Goal: Information Seeking & Learning: Learn about a topic

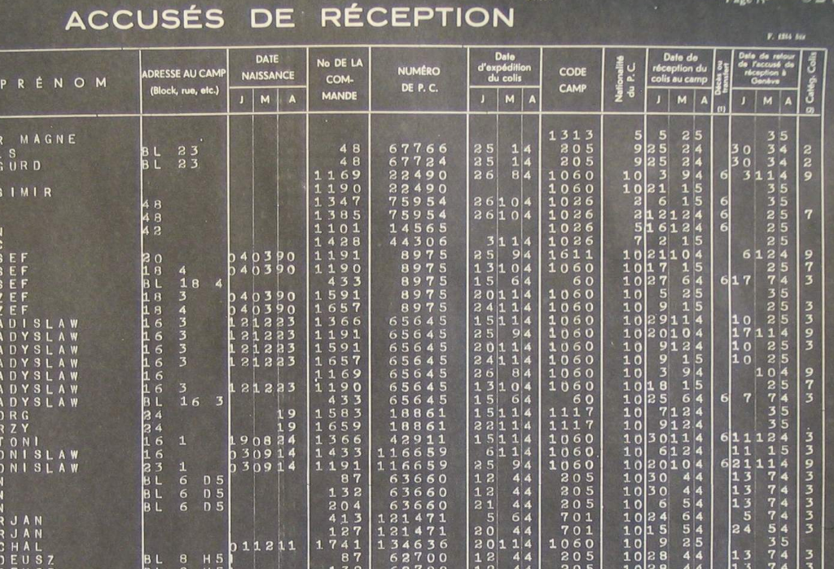
scroll to position [922, 0]
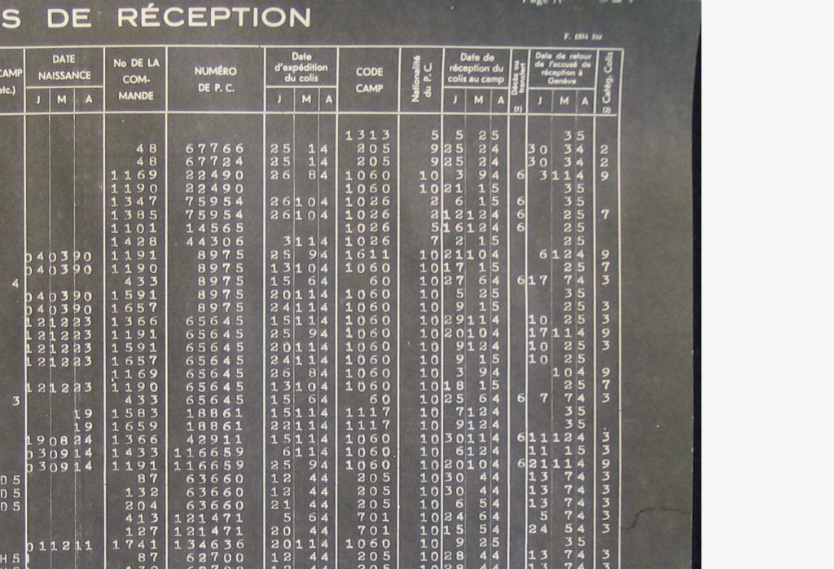
click at [701, 222] on icon at bounding box center [711, 241] width 20 height 39
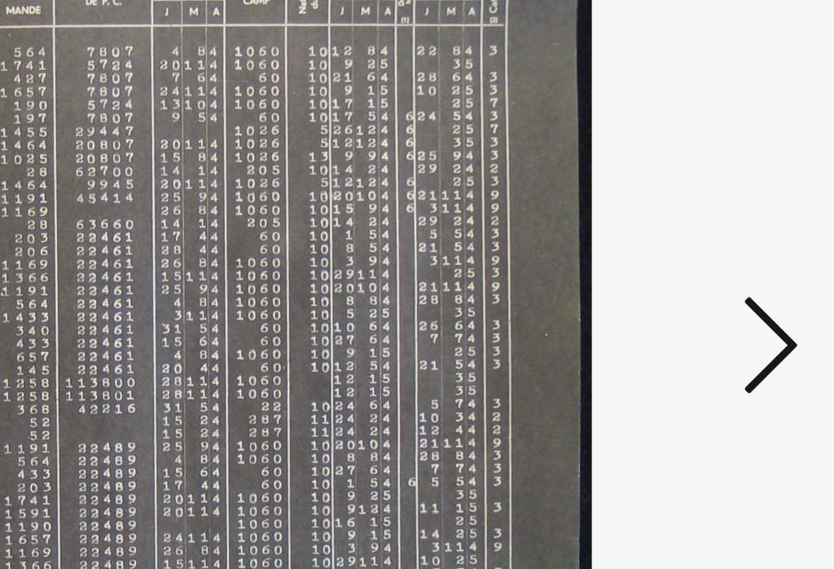
click at [701, 222] on icon at bounding box center [711, 241] width 20 height 39
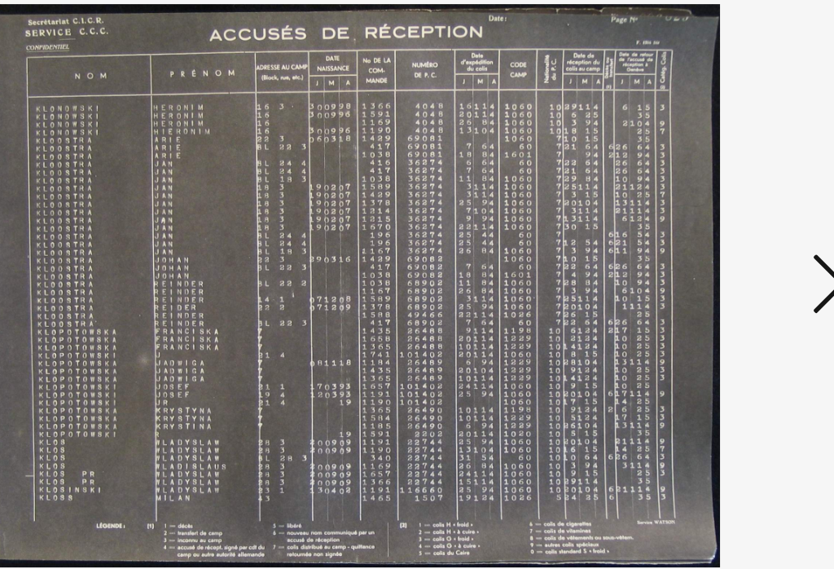
click at [701, 222] on icon at bounding box center [711, 241] width 20 height 39
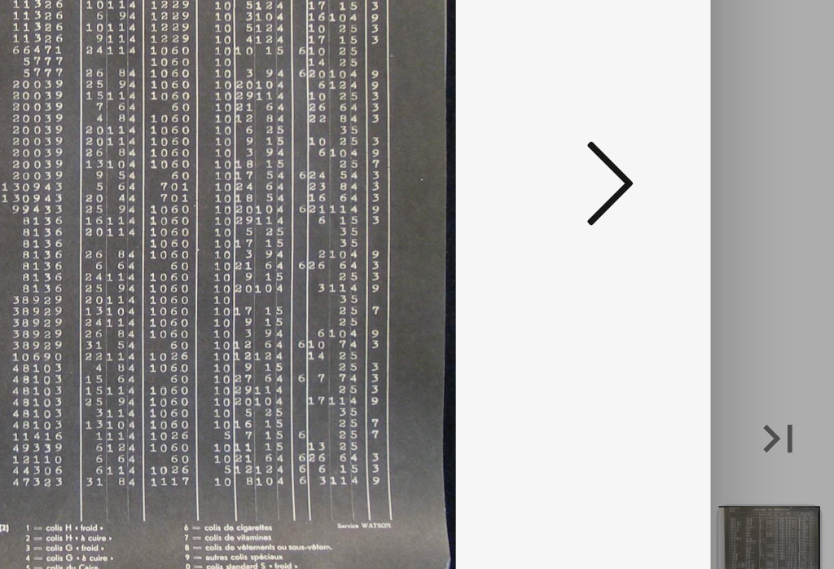
click at [701, 222] on icon at bounding box center [711, 241] width 20 height 39
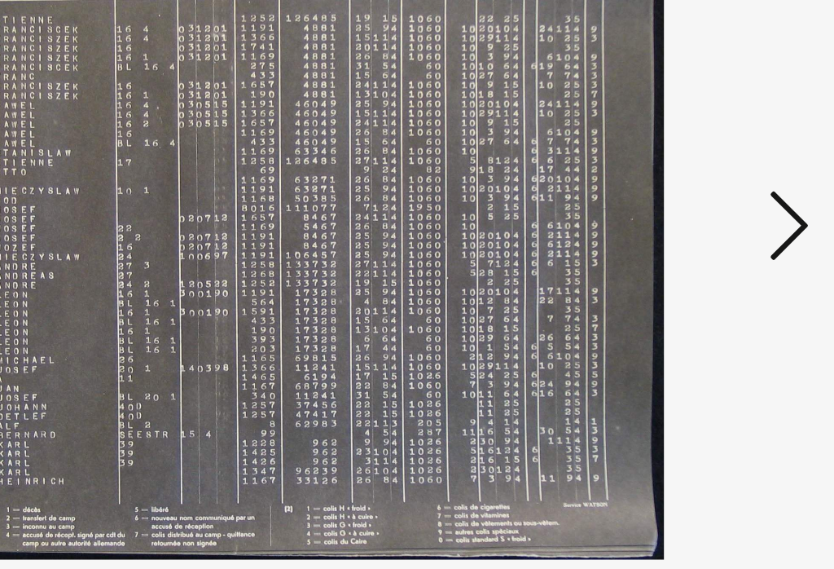
click at [701, 222] on icon at bounding box center [711, 241] width 20 height 39
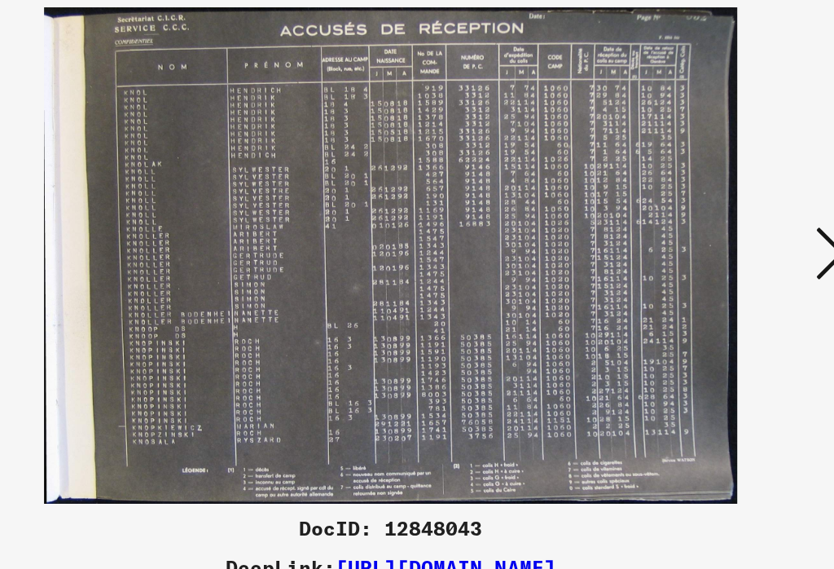
click at [701, 222] on icon at bounding box center [711, 241] width 20 height 39
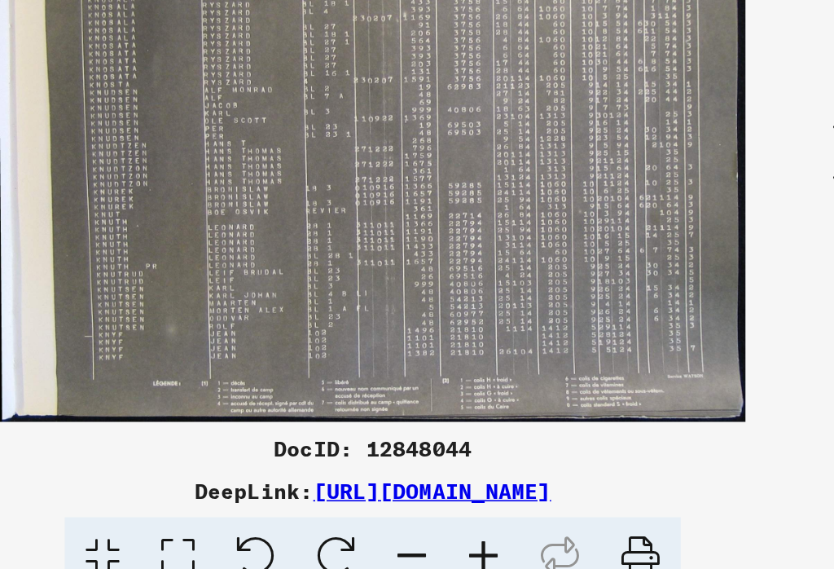
click at [701, 222] on icon at bounding box center [711, 241] width 20 height 39
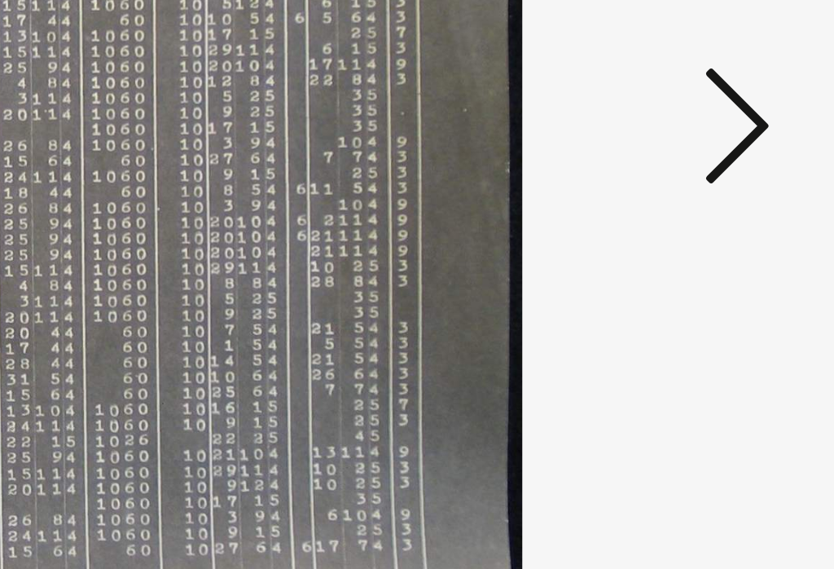
click at [701, 222] on icon at bounding box center [711, 241] width 20 height 39
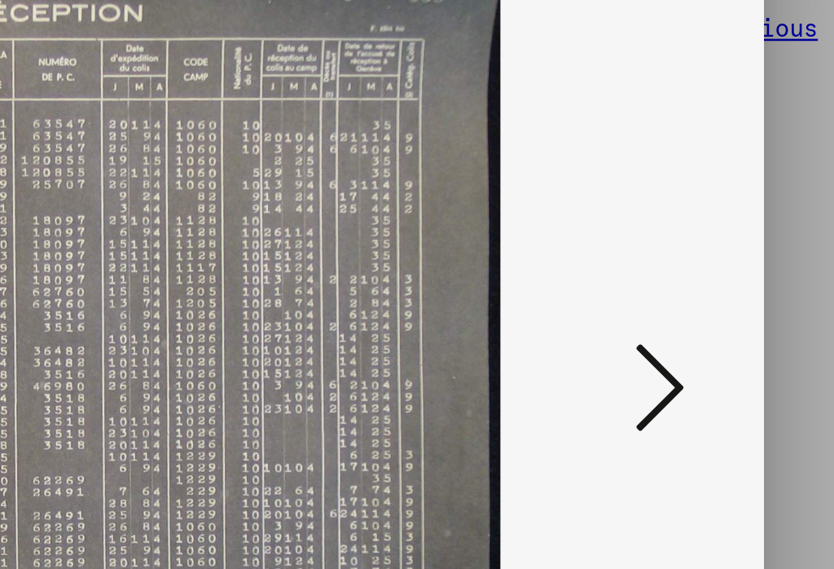
click at [701, 222] on icon at bounding box center [711, 241] width 20 height 39
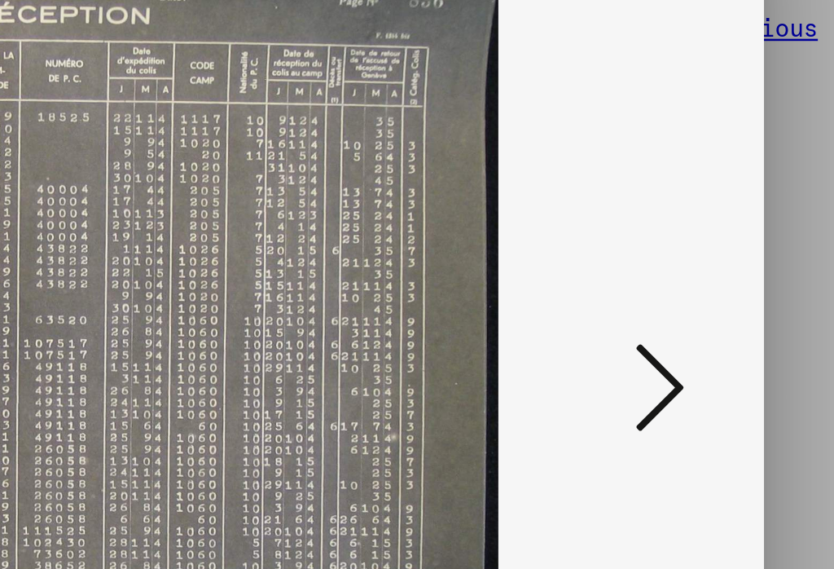
click at [701, 222] on icon at bounding box center [711, 241] width 20 height 39
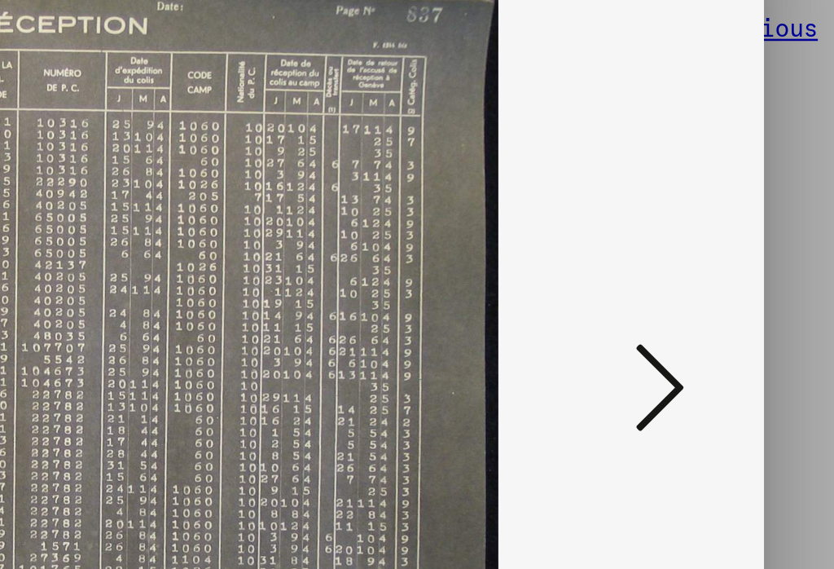
click at [701, 222] on icon at bounding box center [711, 241] width 20 height 39
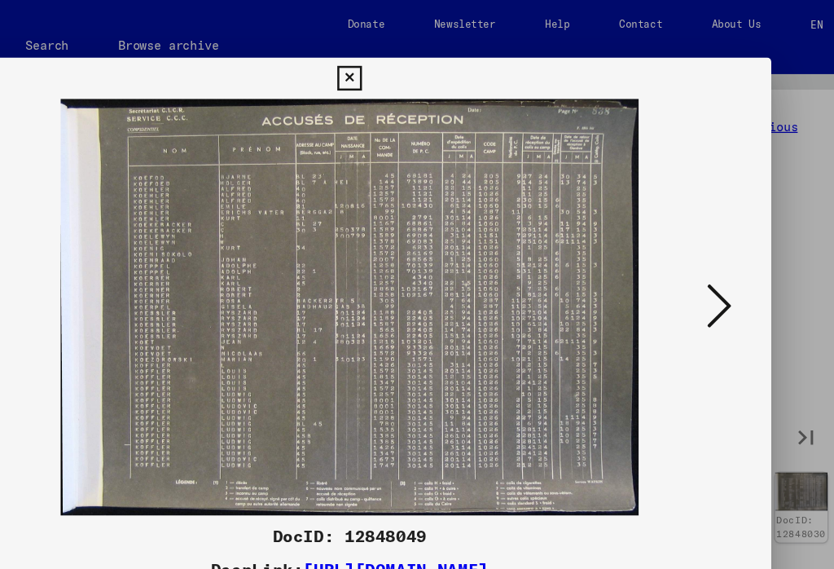
click at [426, 55] on icon at bounding box center [416, 62] width 19 height 20
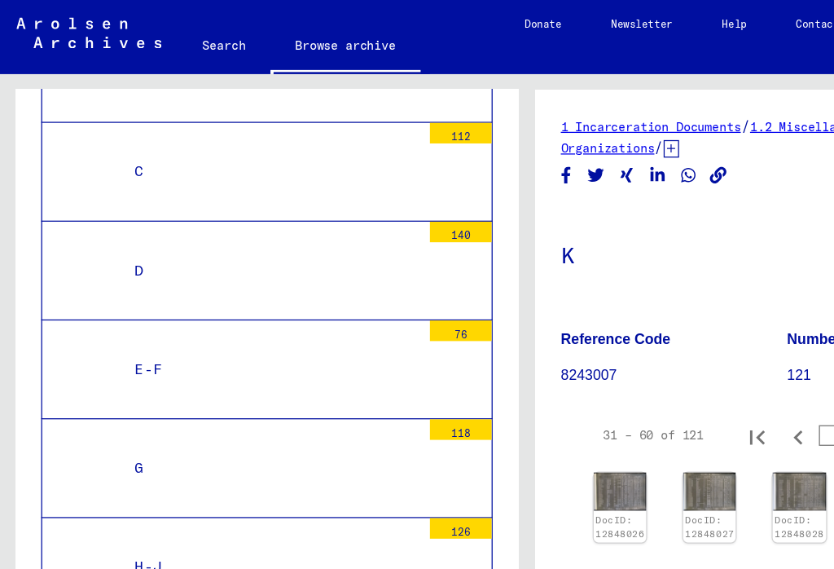
click at [495, 399] on img at bounding box center [491, 389] width 42 height 30
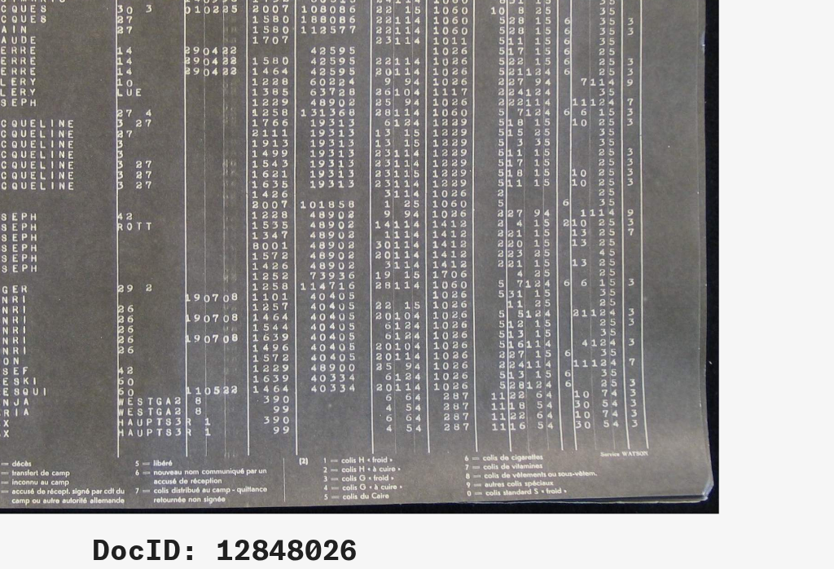
click at [701, 222] on icon at bounding box center [711, 241] width 20 height 39
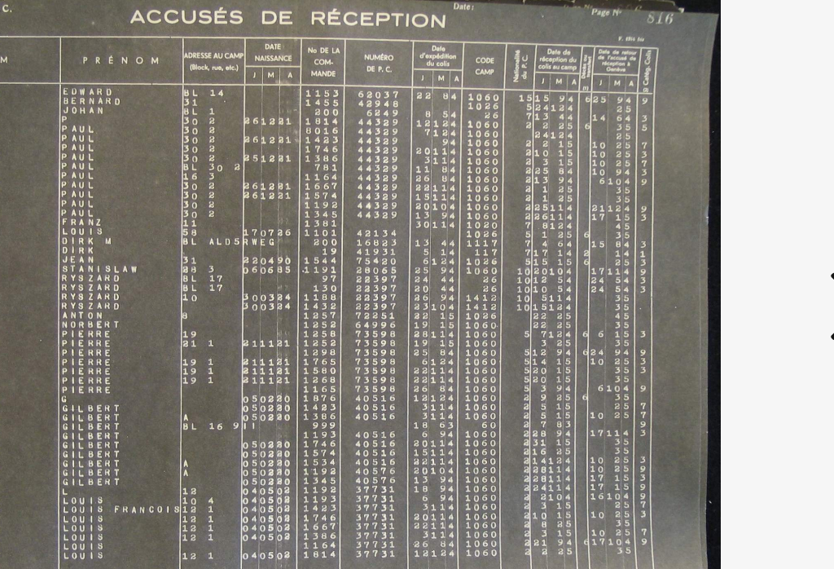
click at [701, 222] on icon at bounding box center [711, 241] width 20 height 39
